Goal: Task Accomplishment & Management: Manage account settings

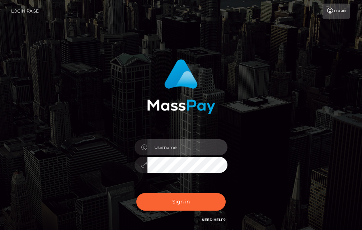
click at [165, 148] on input "text" at bounding box center [187, 147] width 80 height 16
click at [198, 149] on input "text" at bounding box center [187, 147] width 80 height 16
click at [214, 145] on input "text" at bounding box center [187, 147] width 80 height 16
type input "[EMAIL_ADDRESS][DOMAIN_NAME]"
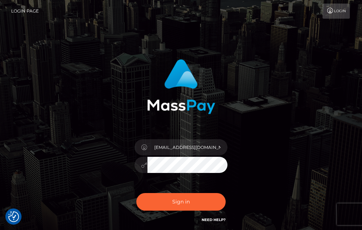
click at [136, 193] on button "Sign in" at bounding box center [181, 202] width 90 height 18
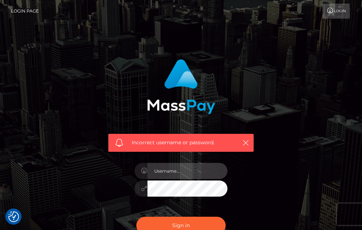
click at [169, 169] on input "text" at bounding box center [187, 171] width 80 height 16
type input "[EMAIL_ADDRESS][DOMAIN_NAME]"
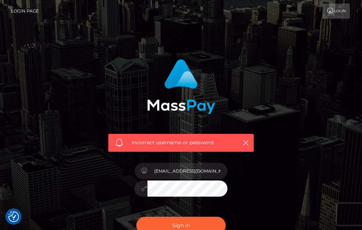
click at [136, 217] on button "Sign in" at bounding box center [181, 226] width 90 height 18
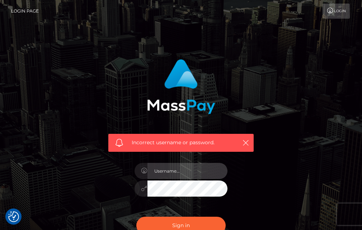
click at [175, 169] on input "text" at bounding box center [187, 171] width 80 height 16
type input "[EMAIL_ADDRESS][DOMAIN_NAME]"
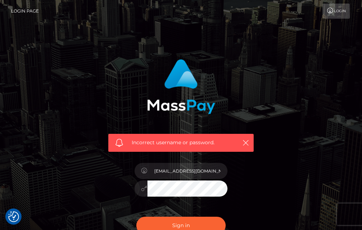
click at [136, 217] on button "Sign in" at bounding box center [181, 226] width 90 height 18
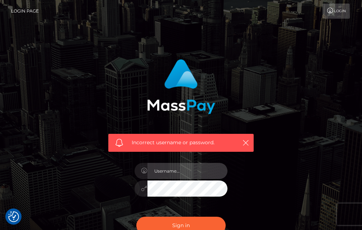
click at [173, 169] on input "text" at bounding box center [187, 171] width 80 height 16
type input "[EMAIL_ADDRESS][DOMAIN_NAME]"
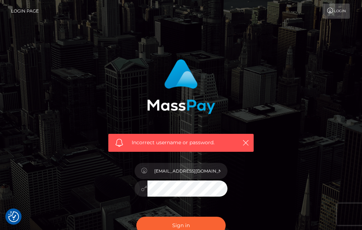
click at [136, 217] on button "Sign in" at bounding box center [181, 226] width 90 height 18
